Goal: Information Seeking & Learning: Learn about a topic

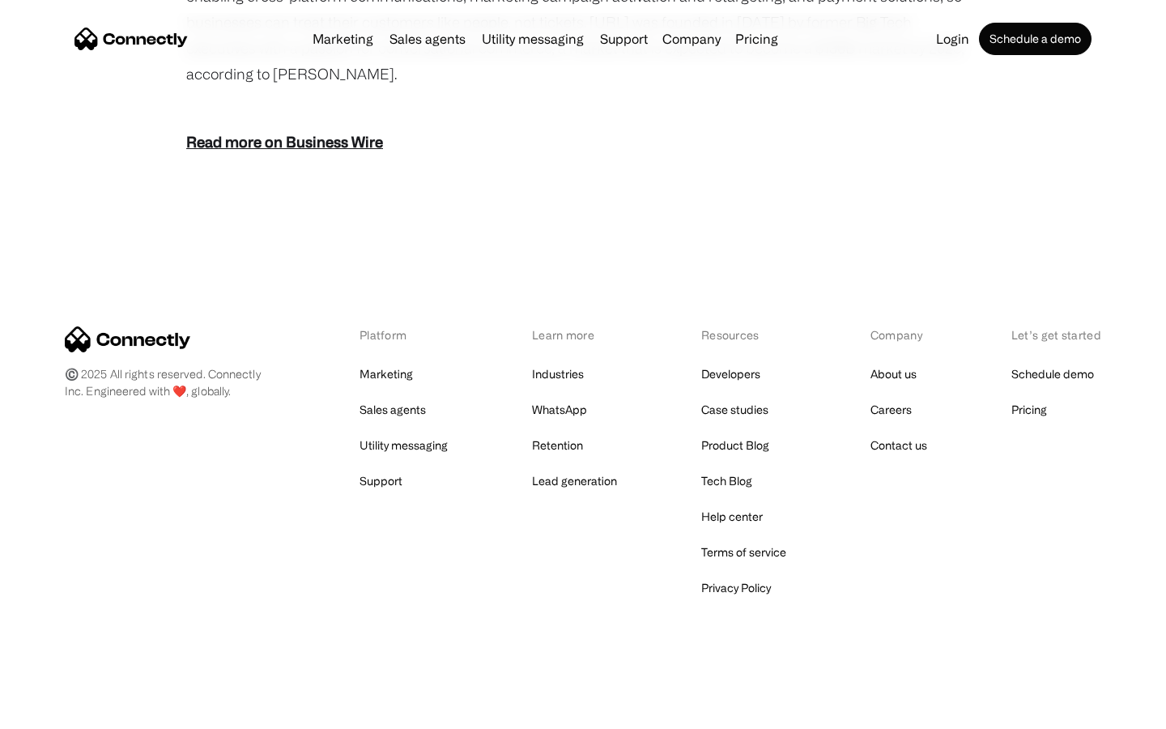
scroll to position [2008, 0]
